Goal: Task Accomplishment & Management: Manage account settings

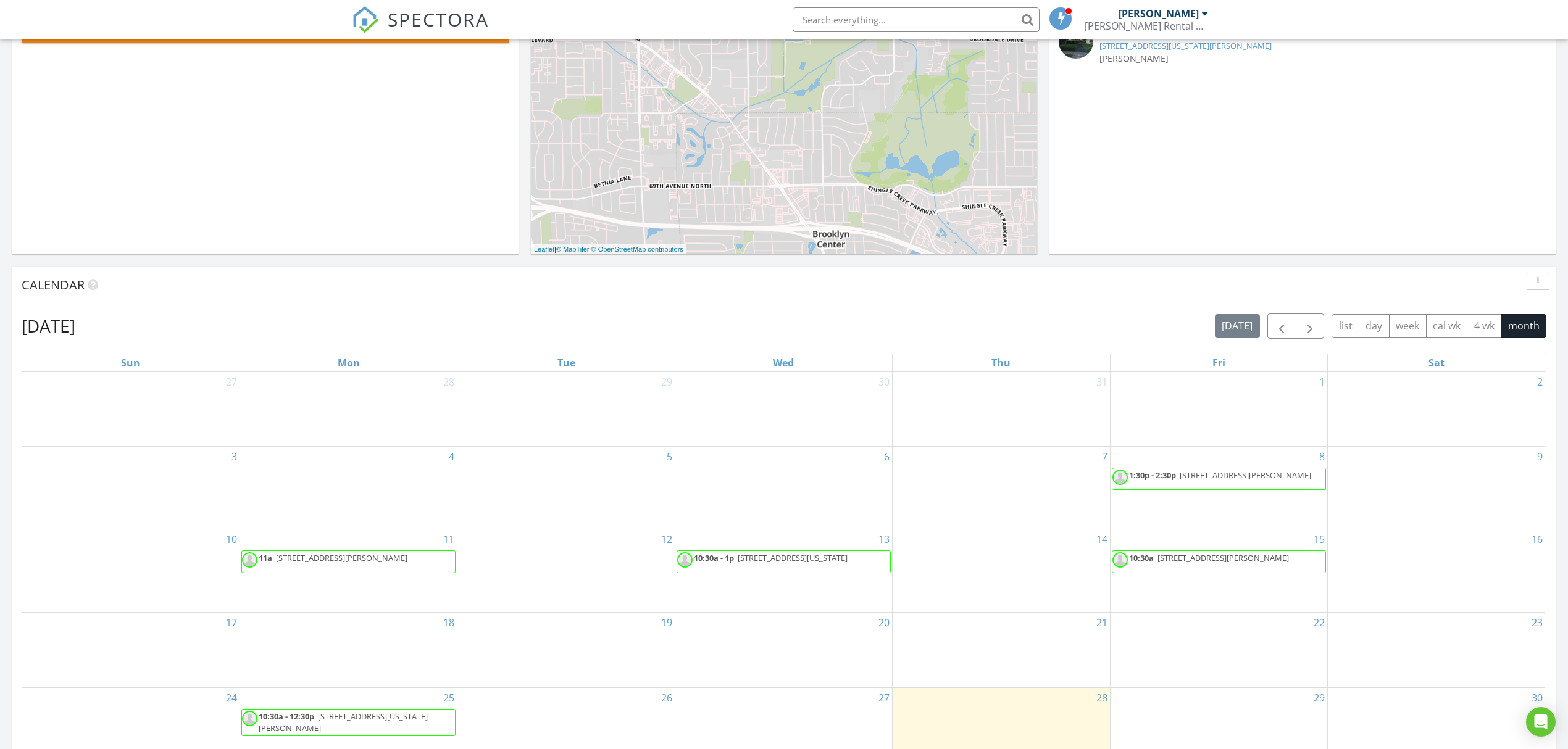
scroll to position [494, 0]
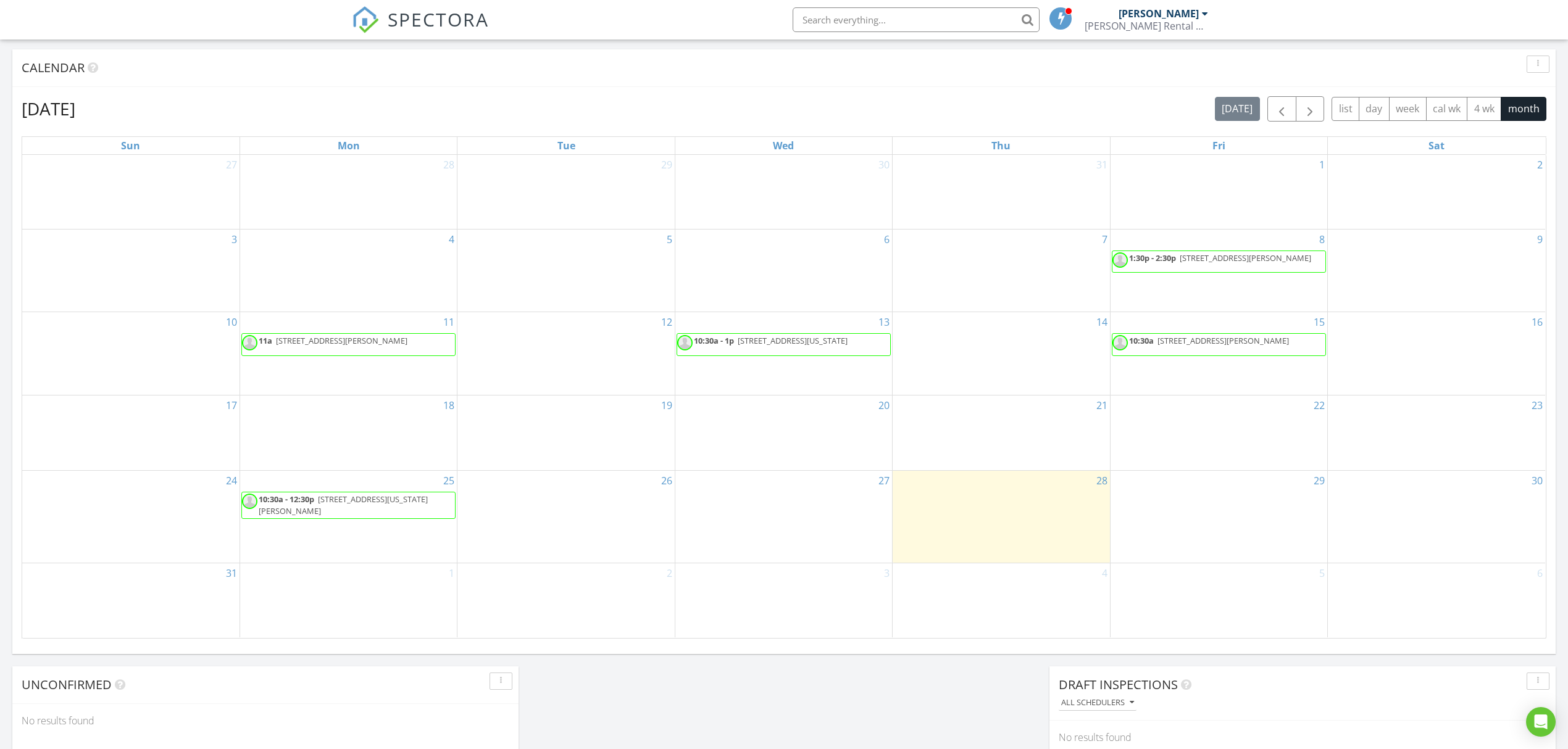
click at [427, 346] on link "11a 1240 Norton Ave NE, Fridley 55432" at bounding box center [348, 344] width 214 height 22
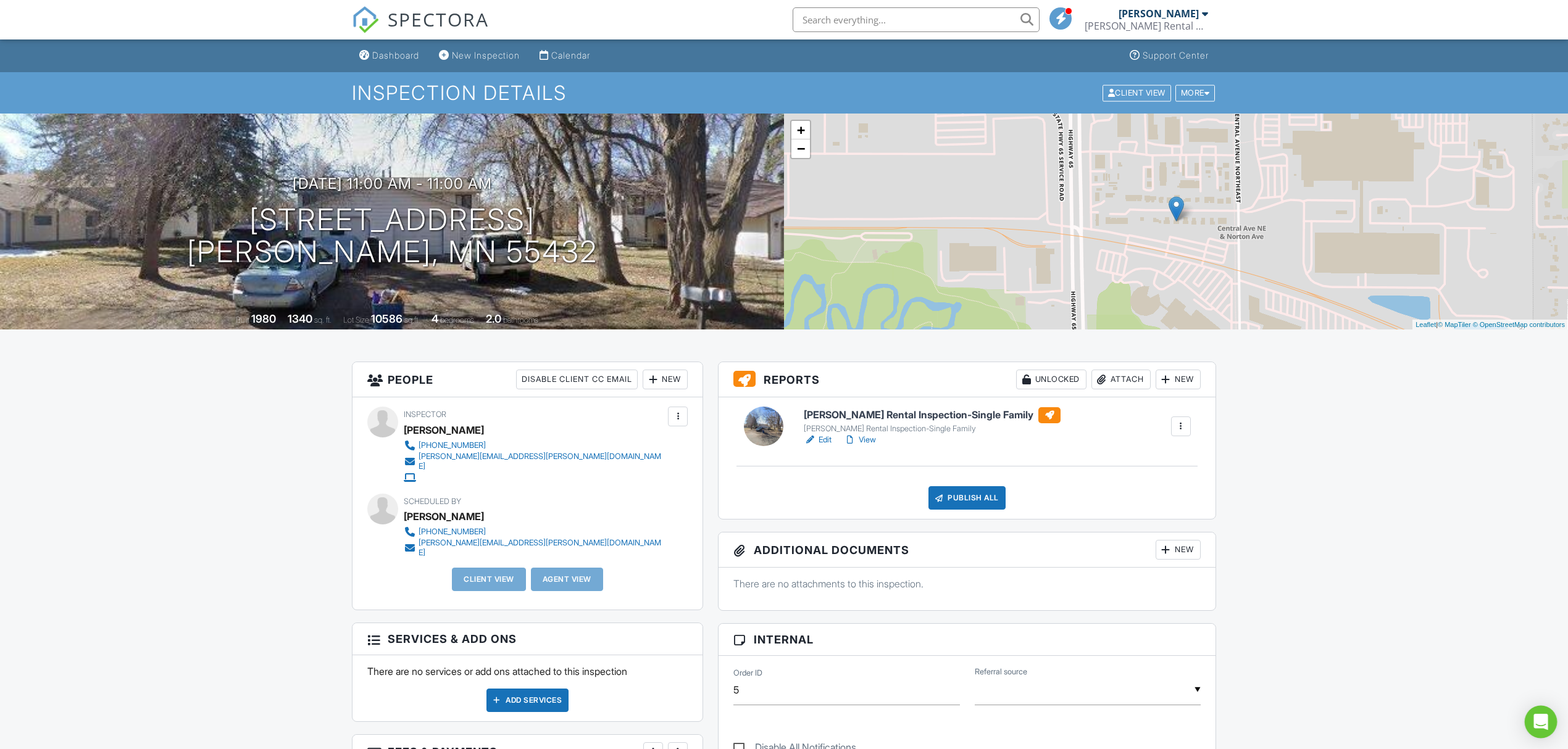
click at [1534, 722] on icon "Open Intercom Messenger" at bounding box center [1540, 722] width 16 height 16
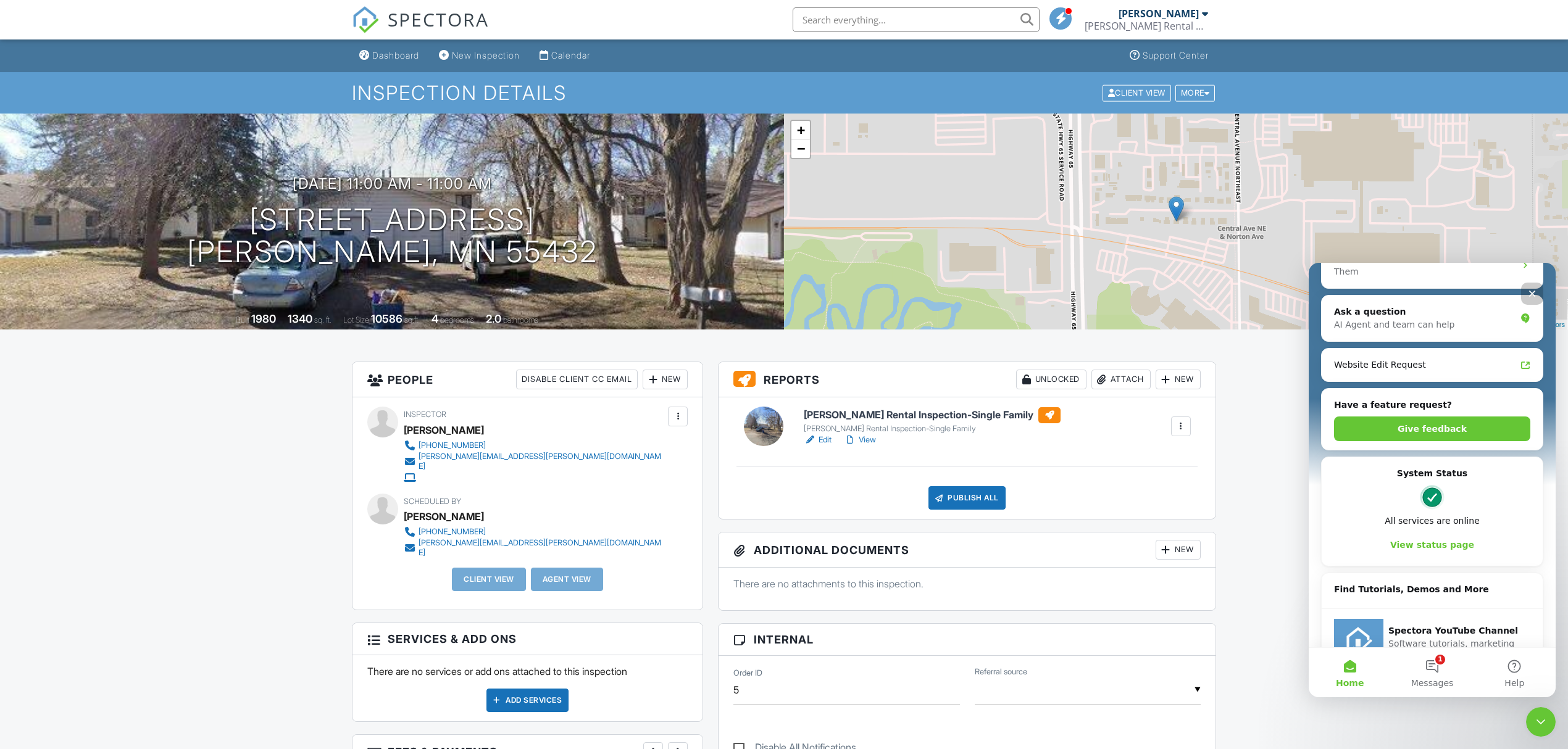
scroll to position [290, 0]
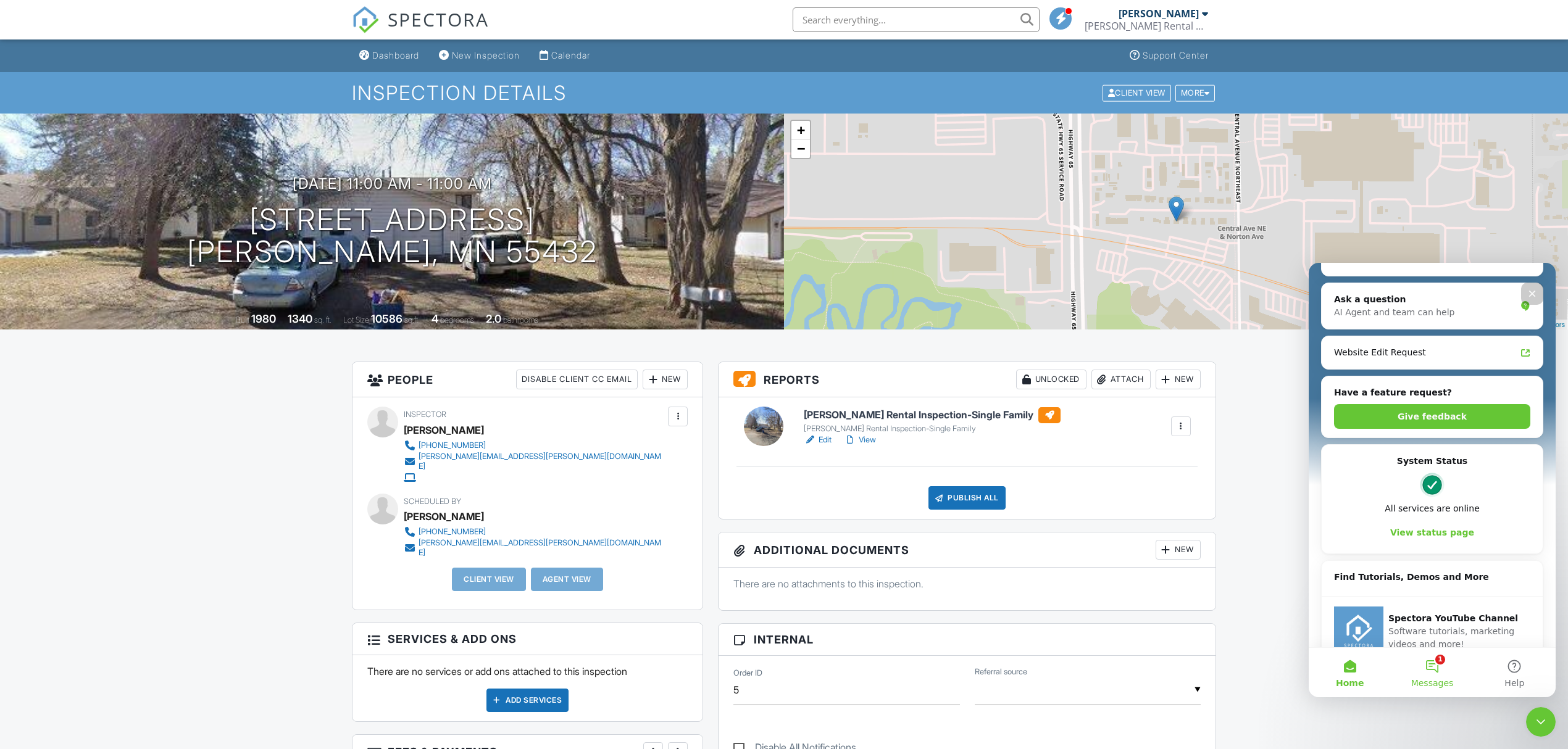
click at [1432, 679] on span "Messages" at bounding box center [1432, 684] width 43 height 9
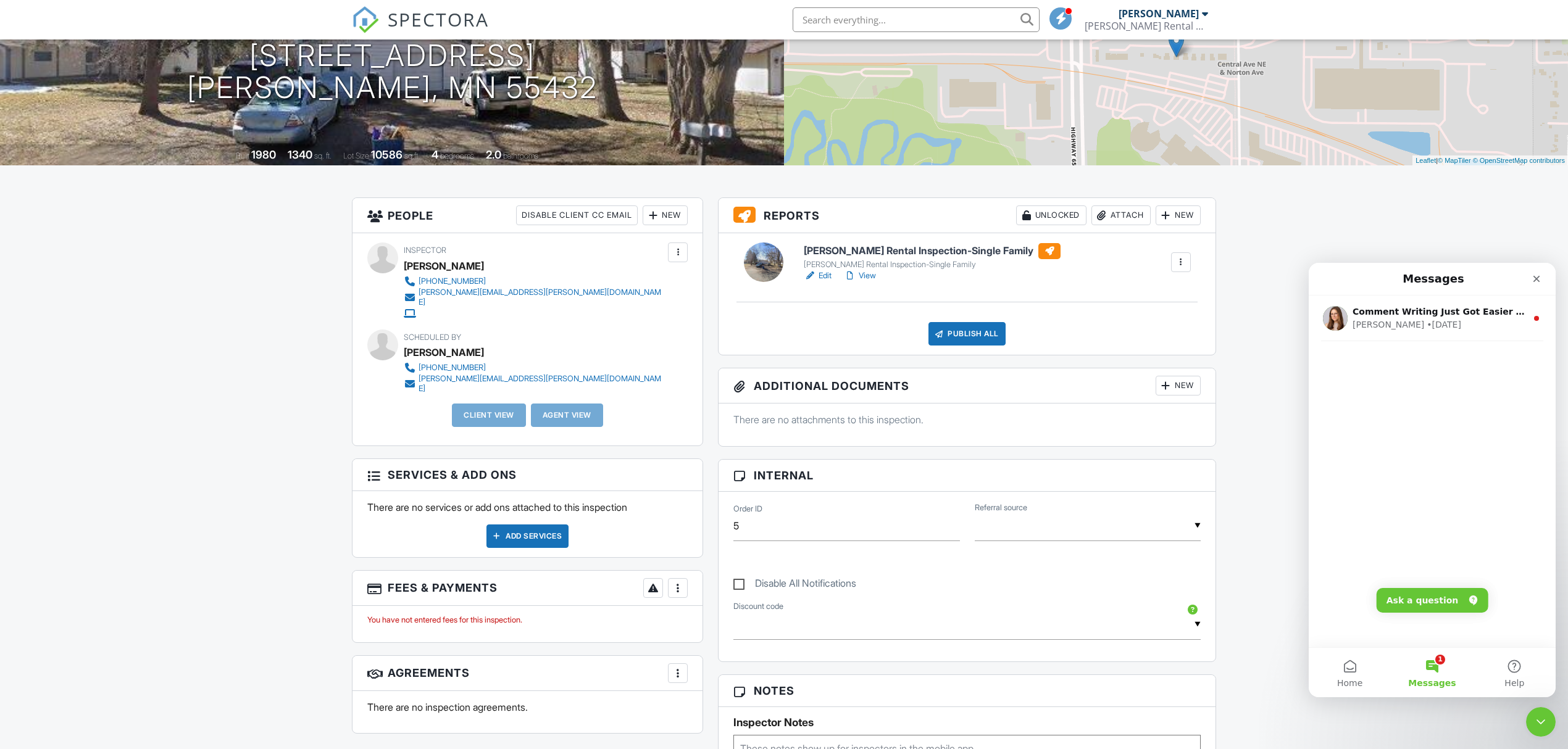
scroll to position [0, 0]
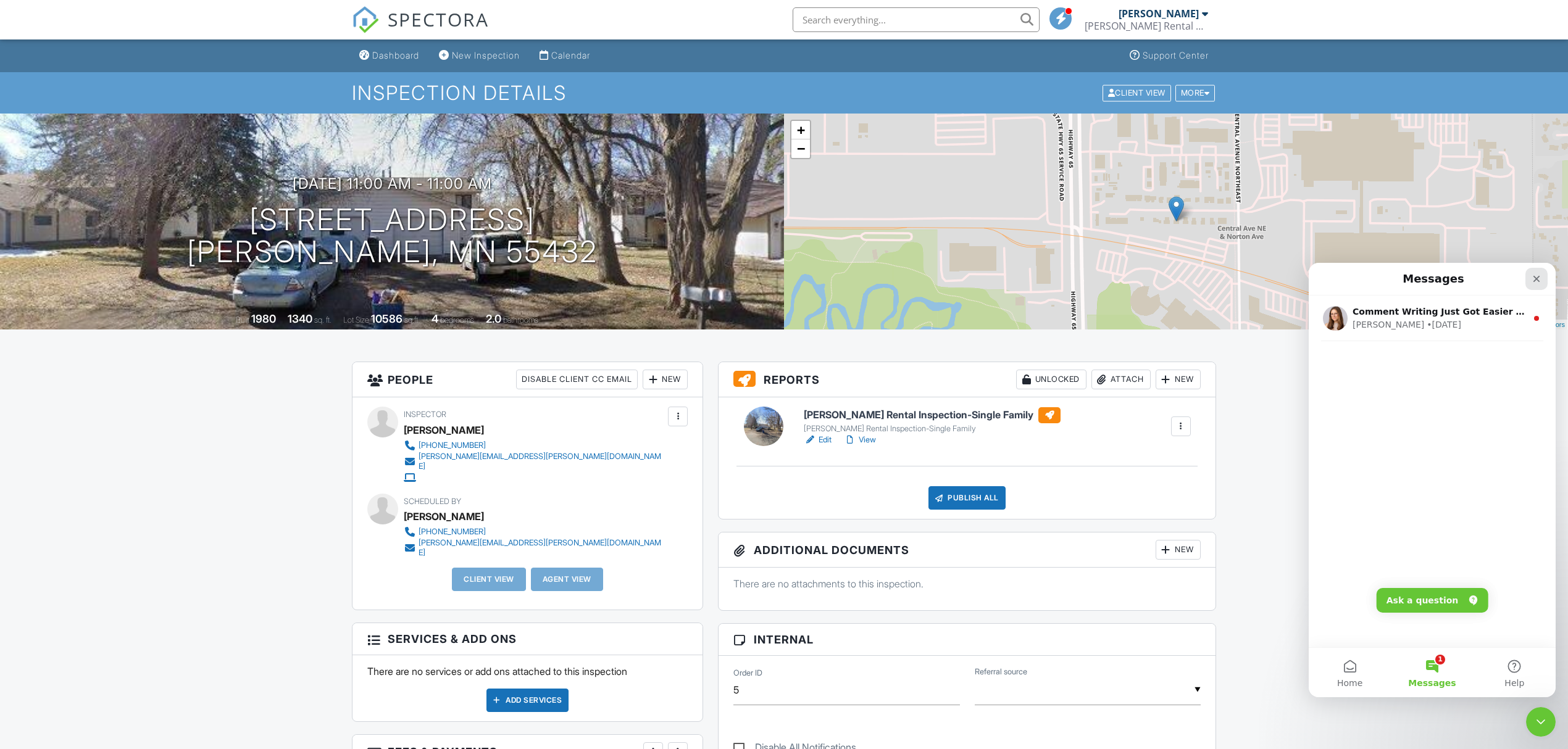
click at [1537, 283] on icon "Close" at bounding box center [1536, 279] width 10 height 10
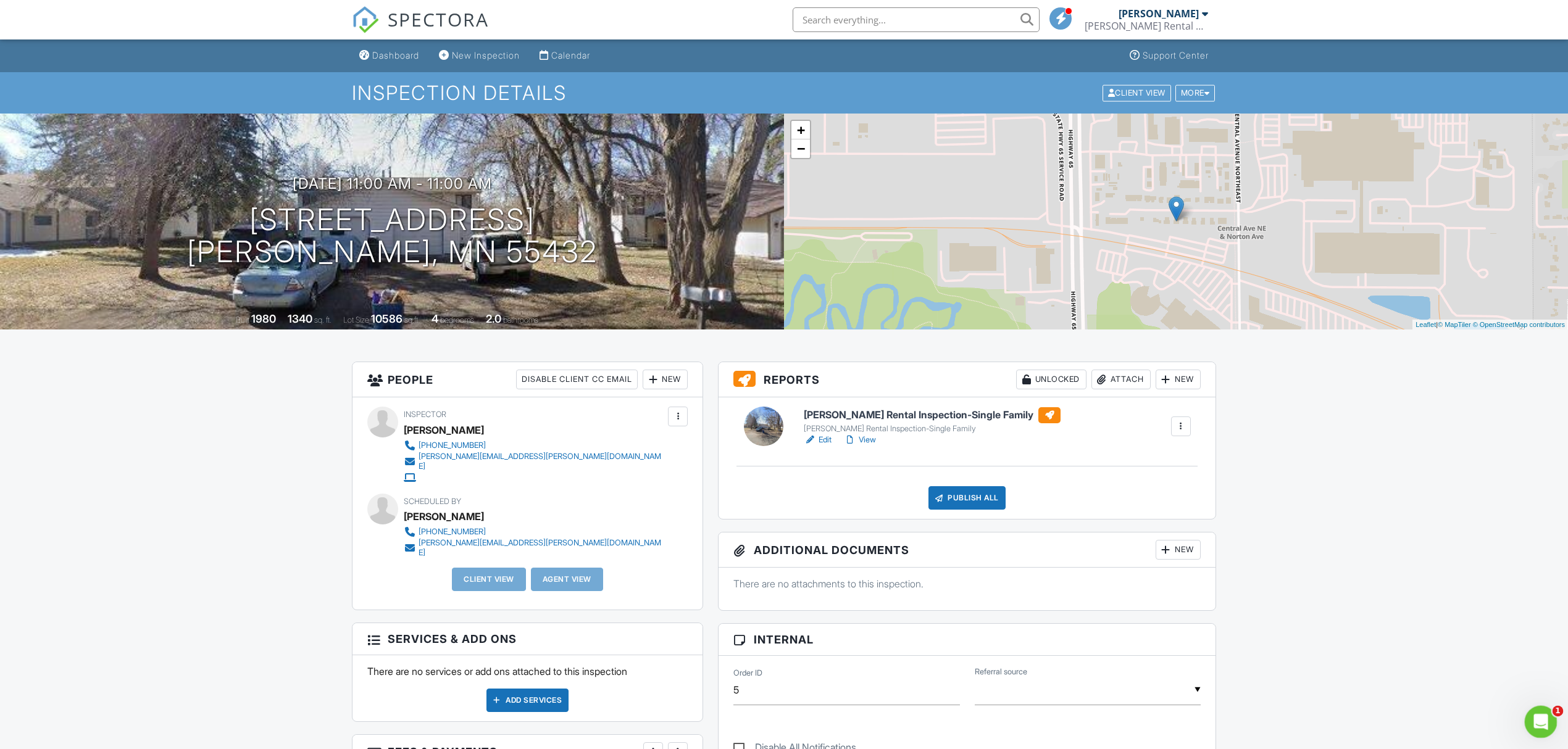
click at [1536, 727] on div "Open Intercom Messenger" at bounding box center [1539, 720] width 41 height 41
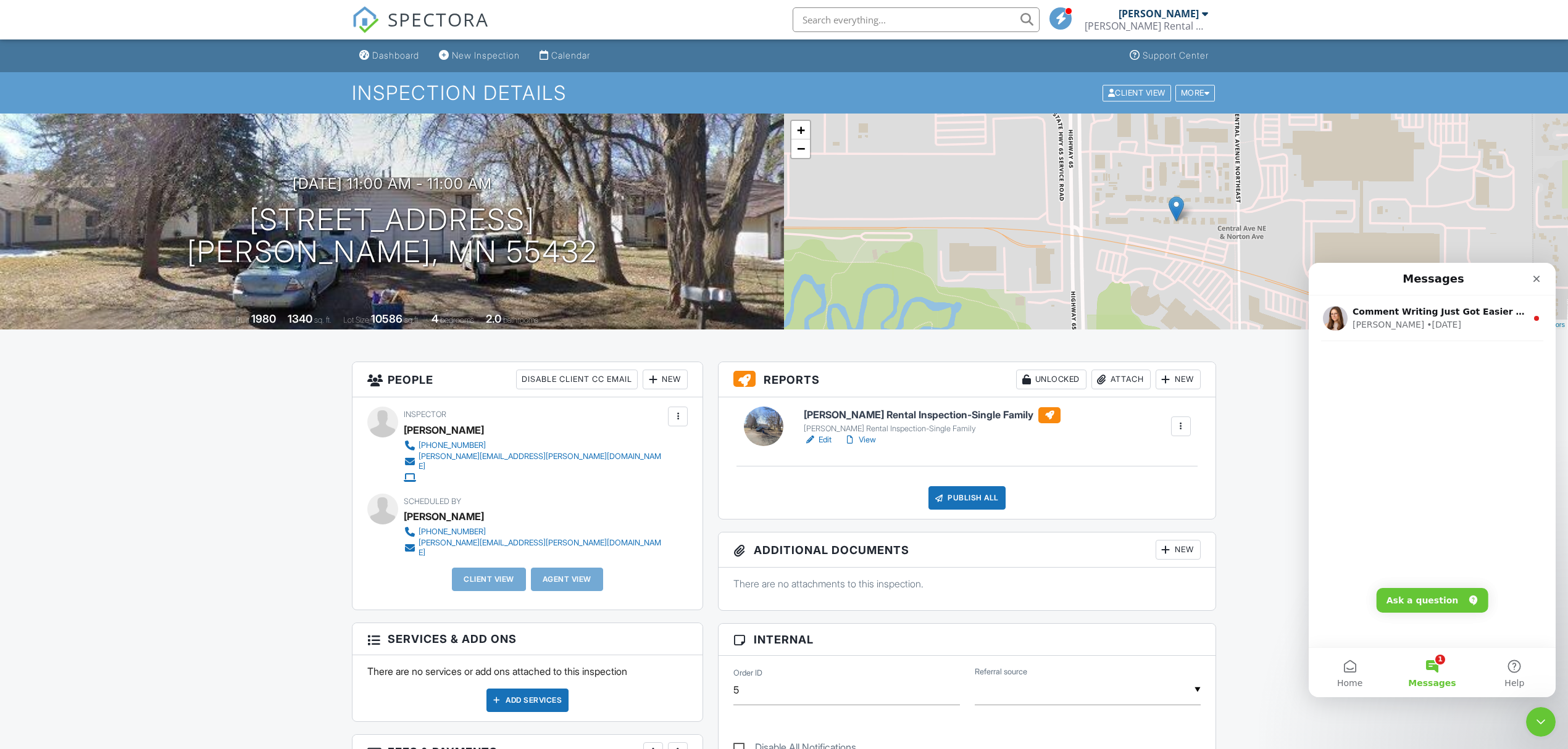
click at [863, 442] on link "View" at bounding box center [860, 440] width 32 height 12
